Goal: Transaction & Acquisition: Purchase product/service

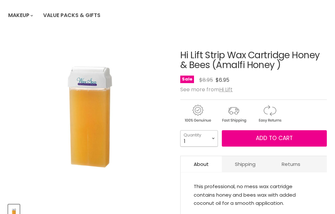
click at [212, 139] on select "1 2 3 4 5 6 7 8 9 10+" at bounding box center [199, 138] width 38 height 16
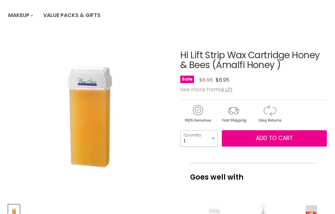
select select "2"
click at [213, 137] on select "1 2 3 4 5 6 7 8 9 10+" at bounding box center [199, 138] width 38 height 16
click at [216, 138] on select "1 2 3 4 5 6 7 8 9 10+" at bounding box center [199, 138] width 38 height 16
type input "2"
click at [217, 139] on select "1 2 3 4 5 6 7 8 9 10+" at bounding box center [199, 138] width 38 height 16
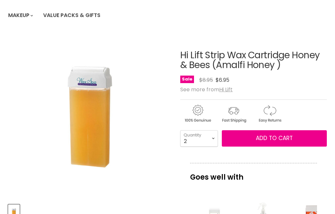
click at [270, 137] on span "Add to cart" at bounding box center [274, 138] width 37 height 8
click at [280, 138] on span "Add to cart" at bounding box center [274, 138] width 37 height 8
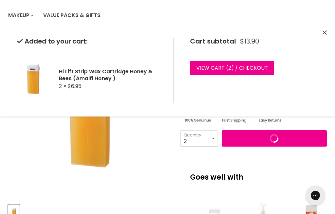
scroll to position [0, 0]
click at [231, 86] on div "Cart subtotal $13.90 View cart ( 2 ) / Checkout Checkout" at bounding box center [246, 71] width 145 height 66
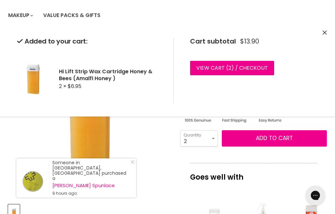
click at [160, 131] on div "Click or scroll to zoom Tap or pinch to zoom" at bounding box center [90, 116] width 164 height 164
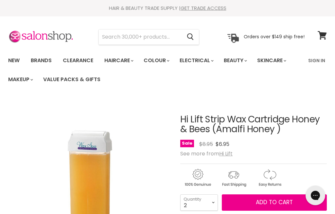
click at [117, 40] on input "Search" at bounding box center [140, 36] width 83 height 15
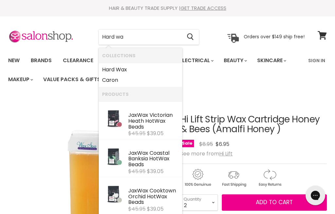
type input "Hard wax"
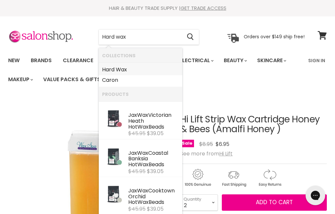
click at [125, 68] on b "Wax" at bounding box center [121, 70] width 11 height 8
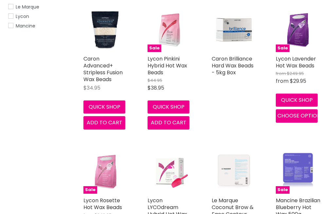
scroll to position [210, 0]
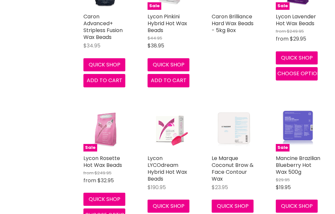
click at [243, 182] on div "Le Marque Coconut Brow & Face Contour Wax $23.95 Le Marque" at bounding box center [234, 176] width 45 height 42
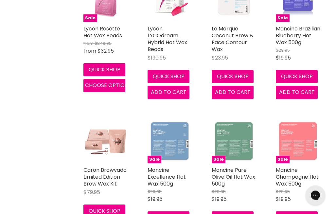
scroll to position [341, 0]
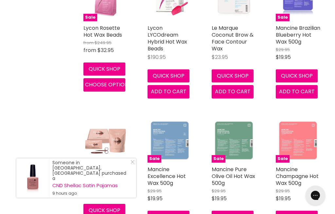
click at [240, 153] on img "Main content" at bounding box center [234, 140] width 45 height 45
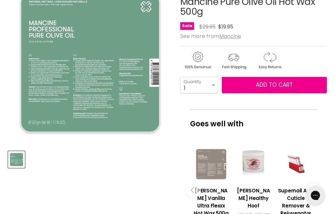
scroll to position [121, 0]
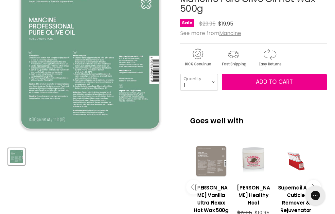
click at [217, 175] on div "Main content" at bounding box center [212, 161] width 36 height 36
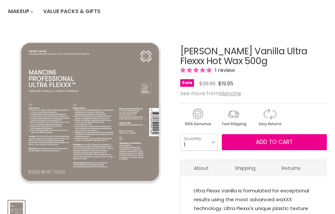
scroll to position [68, 0]
click at [273, 141] on span "Add to cart" at bounding box center [274, 142] width 37 height 8
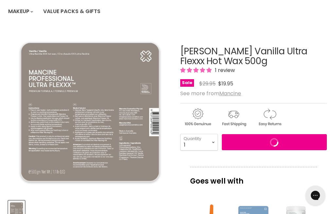
scroll to position [0, 0]
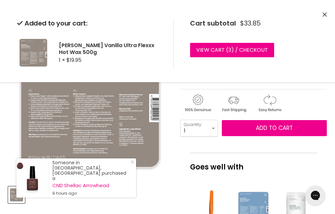
click at [298, 67] on div "Cart subtotal $33.85 View cart ( 3 ) / Checkout Checkout" at bounding box center [246, 44] width 145 height 49
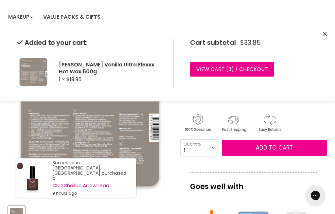
scroll to position [63, 0]
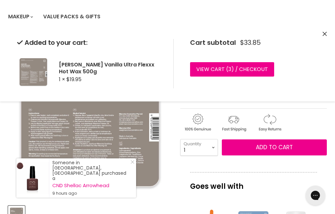
click at [241, 68] on link "View cart ( 3 ) / Checkout" at bounding box center [232, 69] width 84 height 14
